Goal: Task Accomplishment & Management: Use online tool/utility

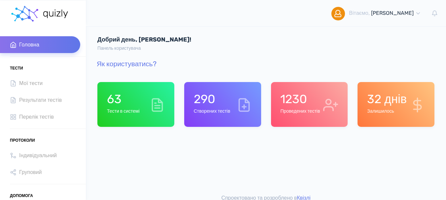
click at [227, 38] on h4 "Добрий день, Олена!" at bounding box center [193, 39] width 192 height 7
click at [302, 107] on div "1230 Проведених тестів" at bounding box center [300, 104] width 40 height 25
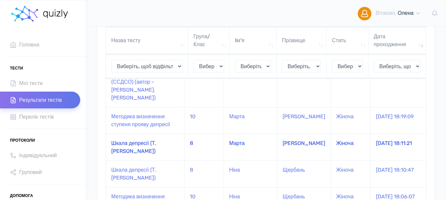
scroll to position [99, 0]
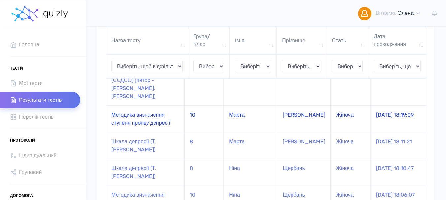
click at [134, 112] on td "Методика визначення ступеня прояву депресії" at bounding box center [145, 119] width 79 height 27
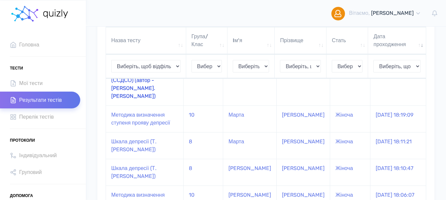
scroll to position [99, 0]
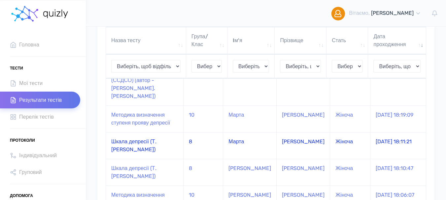
click at [122, 140] on td "Шкала депресії (Т. [PERSON_NAME])" at bounding box center [145, 145] width 78 height 27
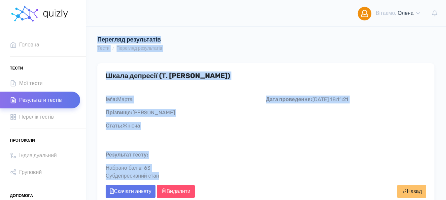
drag, startPoint x: 97, startPoint y: 38, endPoint x: 192, endPoint y: 174, distance: 165.1
click at [192, 174] on div "Перегляд результатів Тести Перегляд результатів Шкала депресії (Т. [PERSON_NAME…" at bounding box center [266, 122] width 360 height 245
click at [209, 148] on div "Шкала депресії (Т. Балашова) Дата проведення: 09.10.2025 18:11:21 Ім'я: Марта П…" at bounding box center [265, 134] width 337 height 143
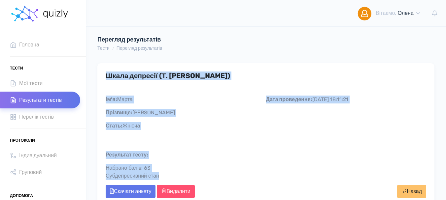
drag, startPoint x: 107, startPoint y: 75, endPoint x: 155, endPoint y: 176, distance: 112.0
click at [170, 177] on div "Шкала депресії (Т. Балашова) Дата проведення: 09.10.2025 18:11:21 Ім'я: Марта П…" at bounding box center [265, 134] width 337 height 143
copy div "Шкала депресії (Т. Балашова) Дата проведення: 09.10.2025 18:11:21 Ім'я: Марта П…"
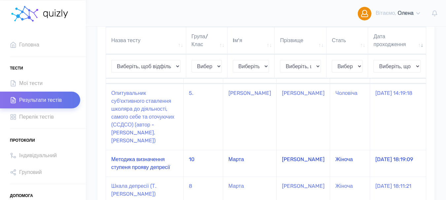
scroll to position [66, 0]
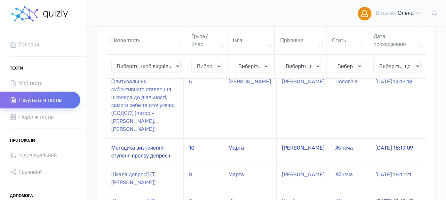
click at [128, 143] on td "Методика визначення ступеня прояву депресії" at bounding box center [145, 152] width 78 height 27
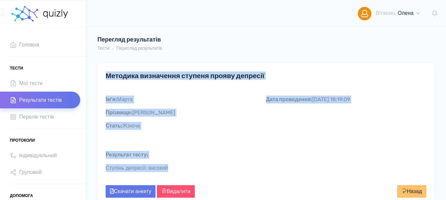
drag, startPoint x: 106, startPoint y: 75, endPoint x: 206, endPoint y: 165, distance: 134.1
click at [206, 165] on div "Методика визначення ступеня прояву депресії Дата проведення: 09.10.2025 18:19:0…" at bounding box center [265, 134] width 337 height 143
copy div "Методика визначення ступеня прояву депресії Дата проведення: 09.10.2025 18:19:0…"
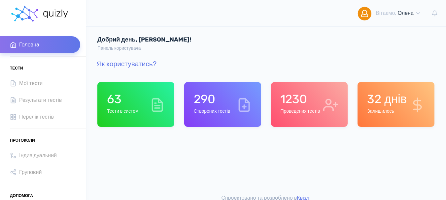
click at [294, 110] on h6 "Проведених тестів" at bounding box center [300, 112] width 40 height 6
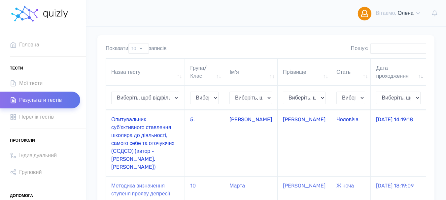
scroll to position [66, 0]
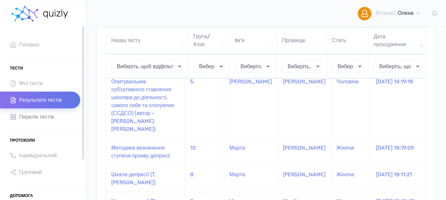
click at [45, 116] on span "Перелік тестів" at bounding box center [36, 117] width 35 height 9
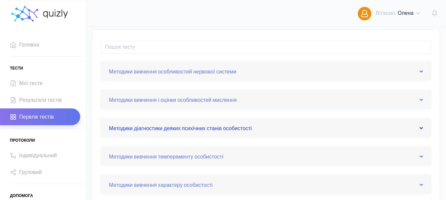
scroll to position [33, 0]
click at [418, 71] on link "Методики вивчення особливостей нервової системи" at bounding box center [266, 71] width 314 height 11
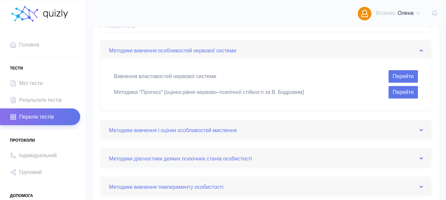
scroll to position [66, 0]
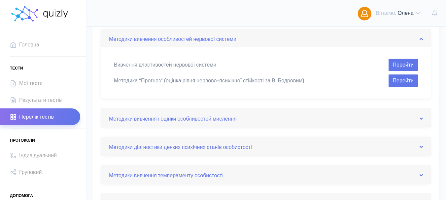
click at [424, 119] on div "Методики вивчення i оцiнки особливостей мислення" at bounding box center [266, 118] width 330 height 18
click at [420, 119] on icon at bounding box center [420, 118] width 3 height 5
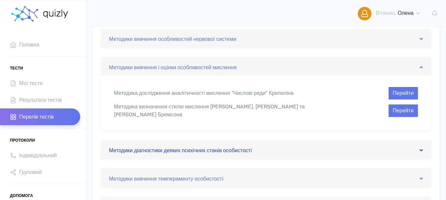
click at [420, 148] on icon at bounding box center [420, 150] width 3 height 5
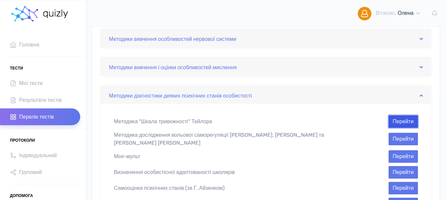
click at [406, 121] on button "Перейти" at bounding box center [402, 121] width 29 height 13
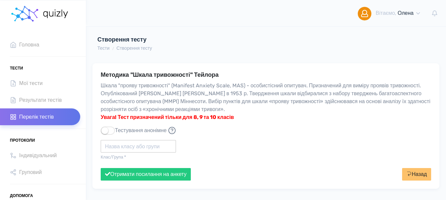
click at [133, 148] on input "text" at bounding box center [138, 146] width 75 height 13
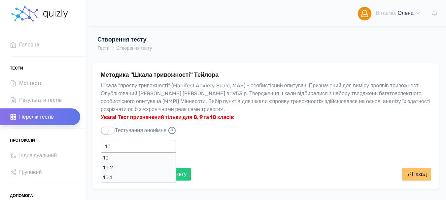
type input "10"
click at [101, 168] on button "Отримати посилання на анкету" at bounding box center [146, 174] width 90 height 13
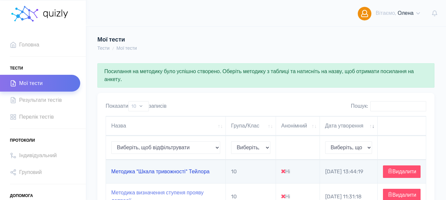
click at [135, 175] on link "Методика "Шкала тривожності" Тейлора" at bounding box center [160, 172] width 98 height 6
type input "[URL][DOMAIN_NAME]"
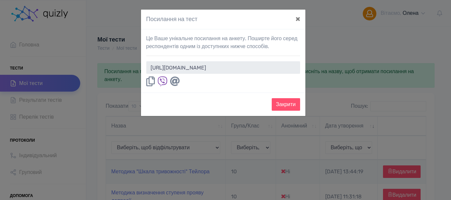
click at [150, 82] on icon at bounding box center [150, 82] width 9 height 10
click at [150, 80] on icon at bounding box center [150, 82] width 9 height 10
